Goal: Find specific page/section: Find specific page/section

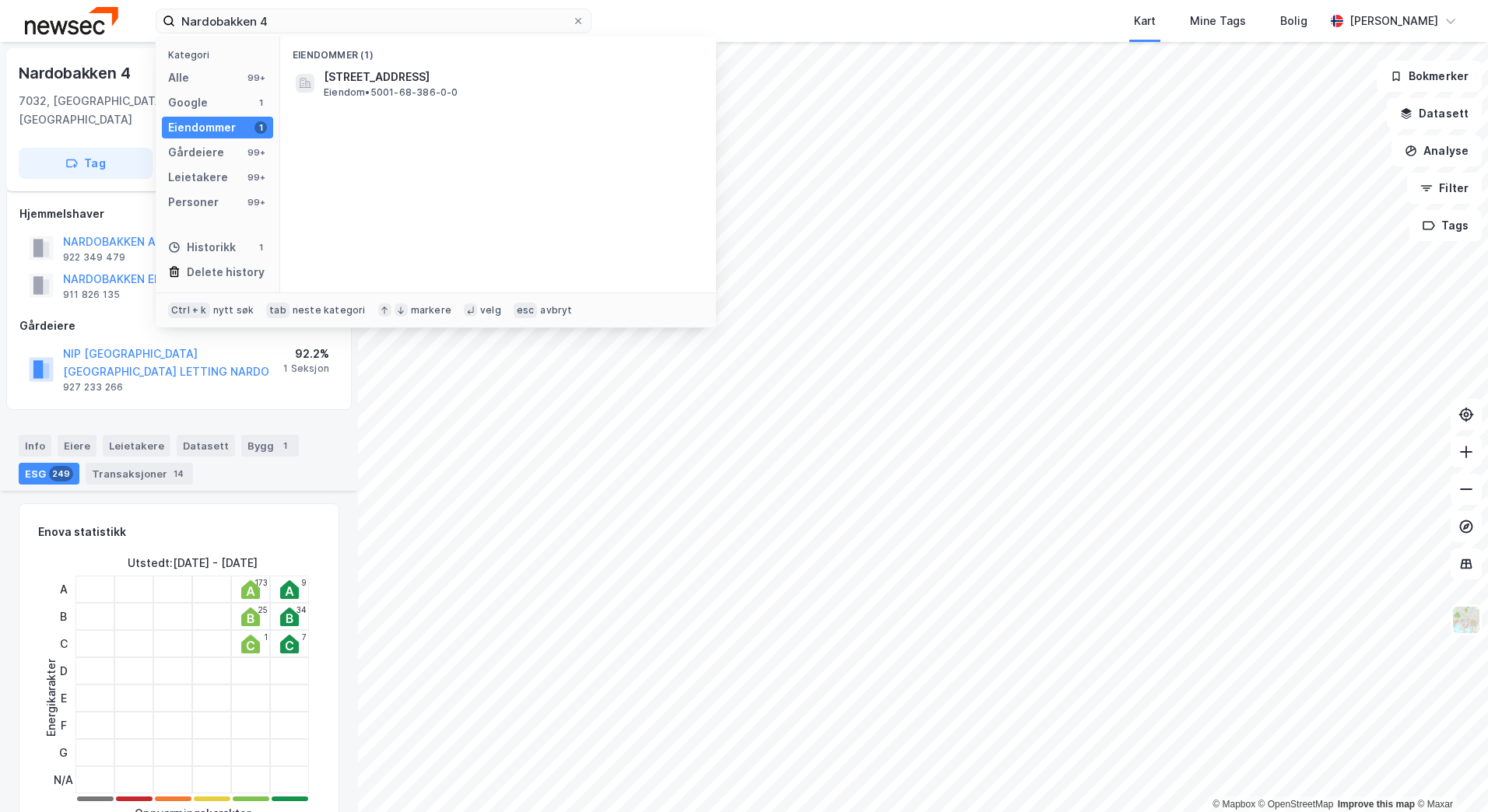
click at [145, 18] on div "Nardobakken 4 Kategori Alle 99+ Google 1 Eiendommer 1 Gårdeiere 99+ Leietakere …" at bounding box center [744, 21] width 1488 height 42
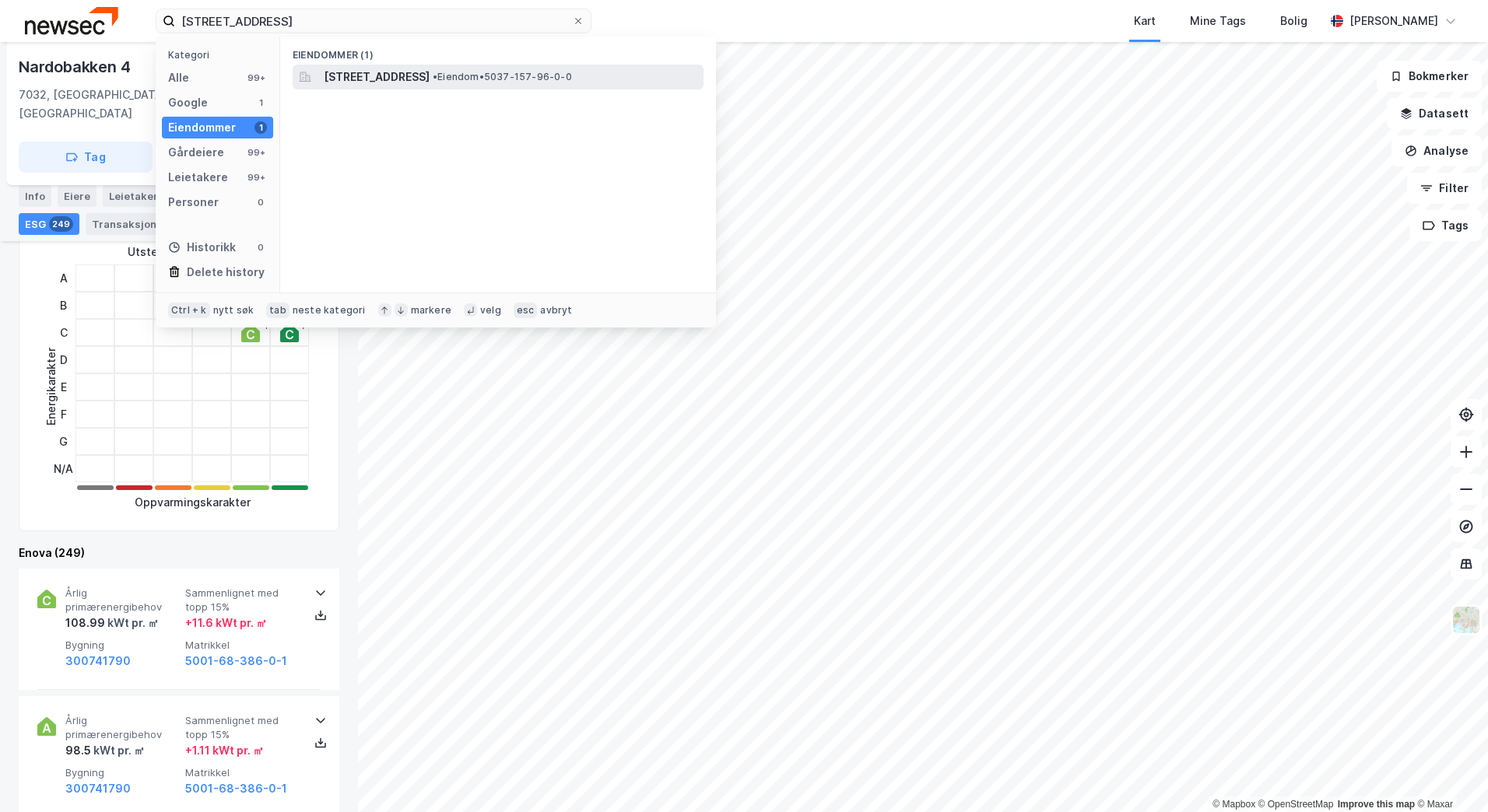
type input "[STREET_ADDRESS]"
click at [349, 77] on span "[STREET_ADDRESS]" at bounding box center [376, 77] width 106 height 18
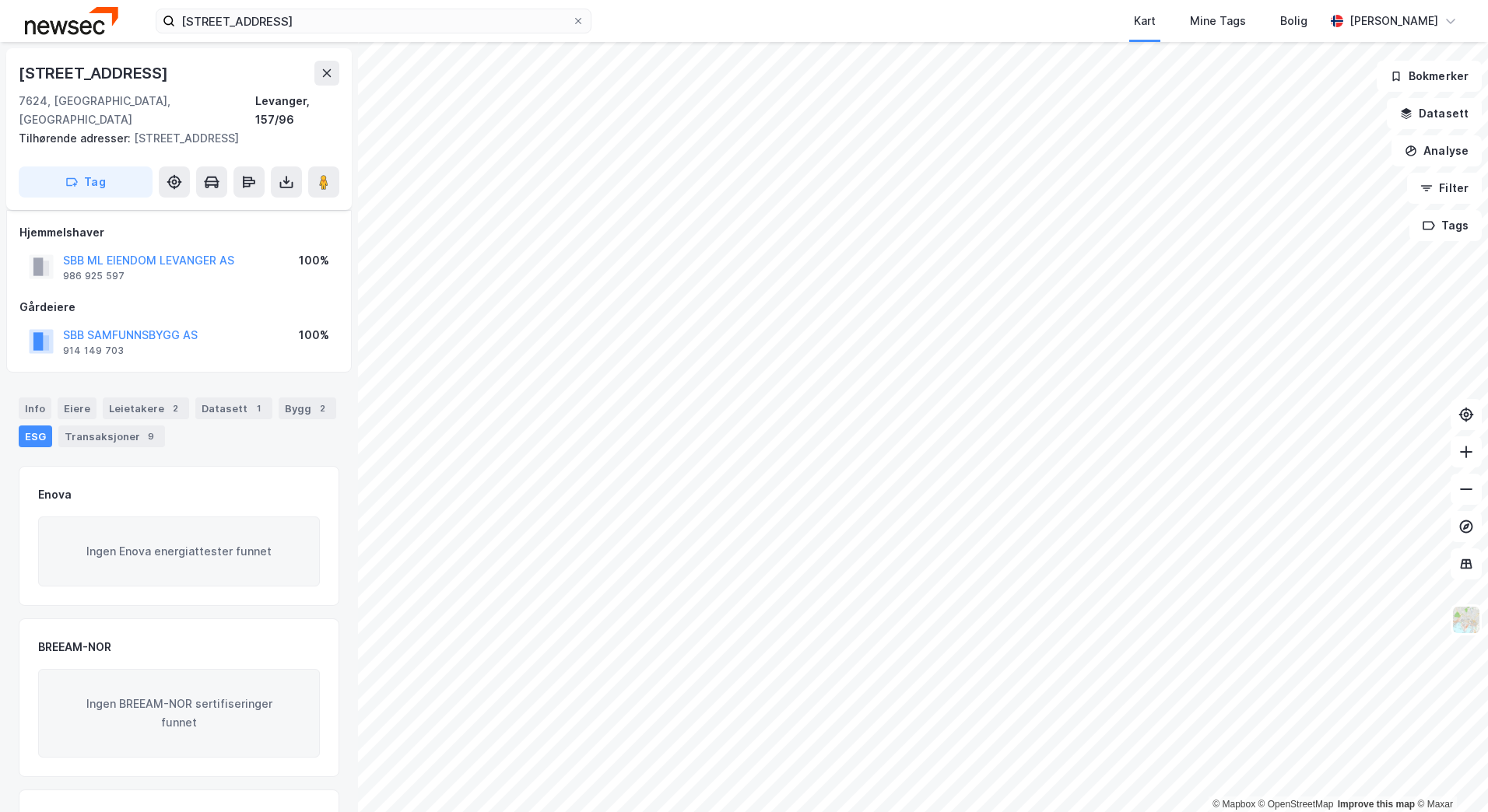
scroll to position [137, 0]
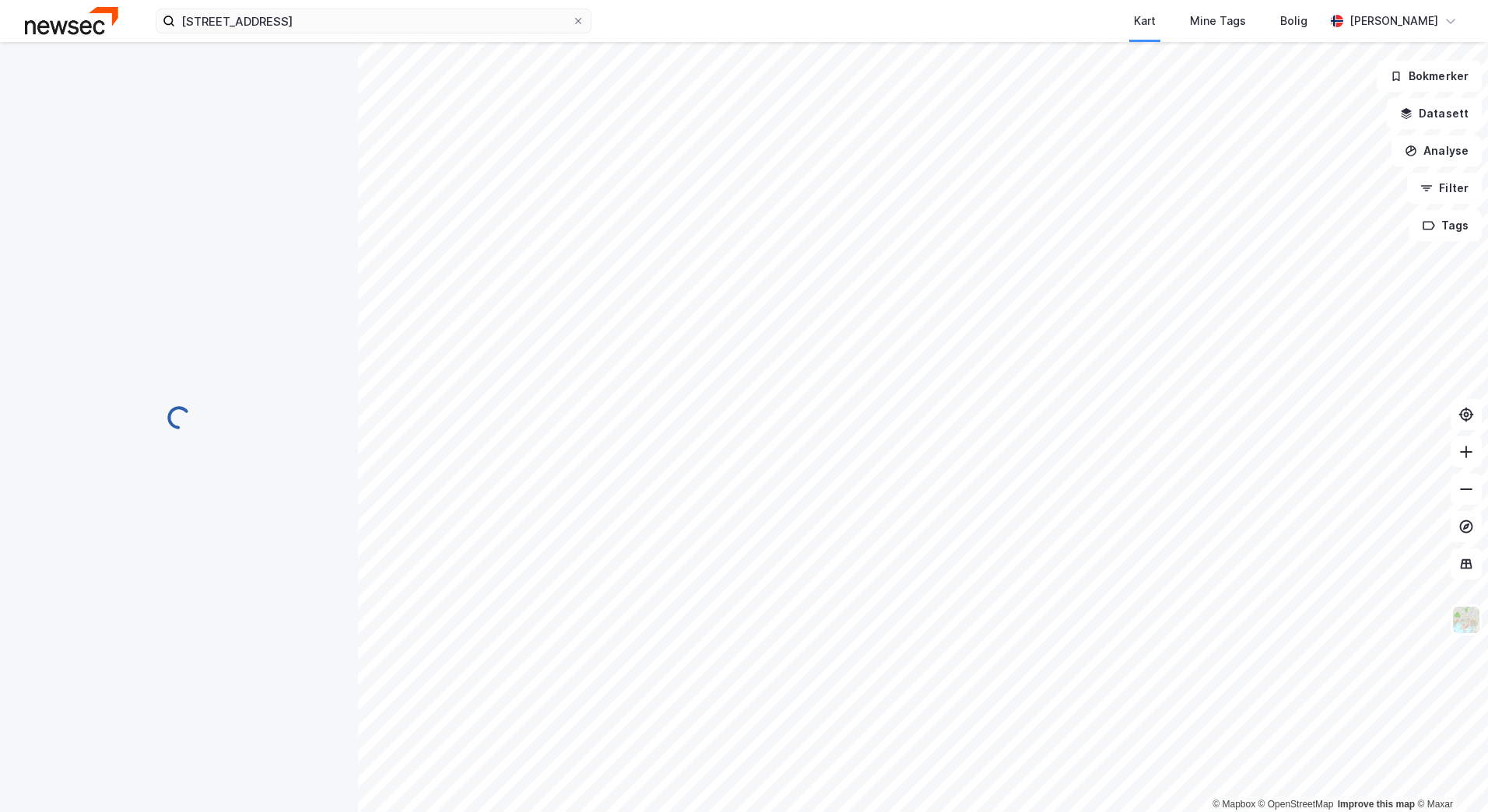
scroll to position [137, 0]
